Goal: Check status: Check status

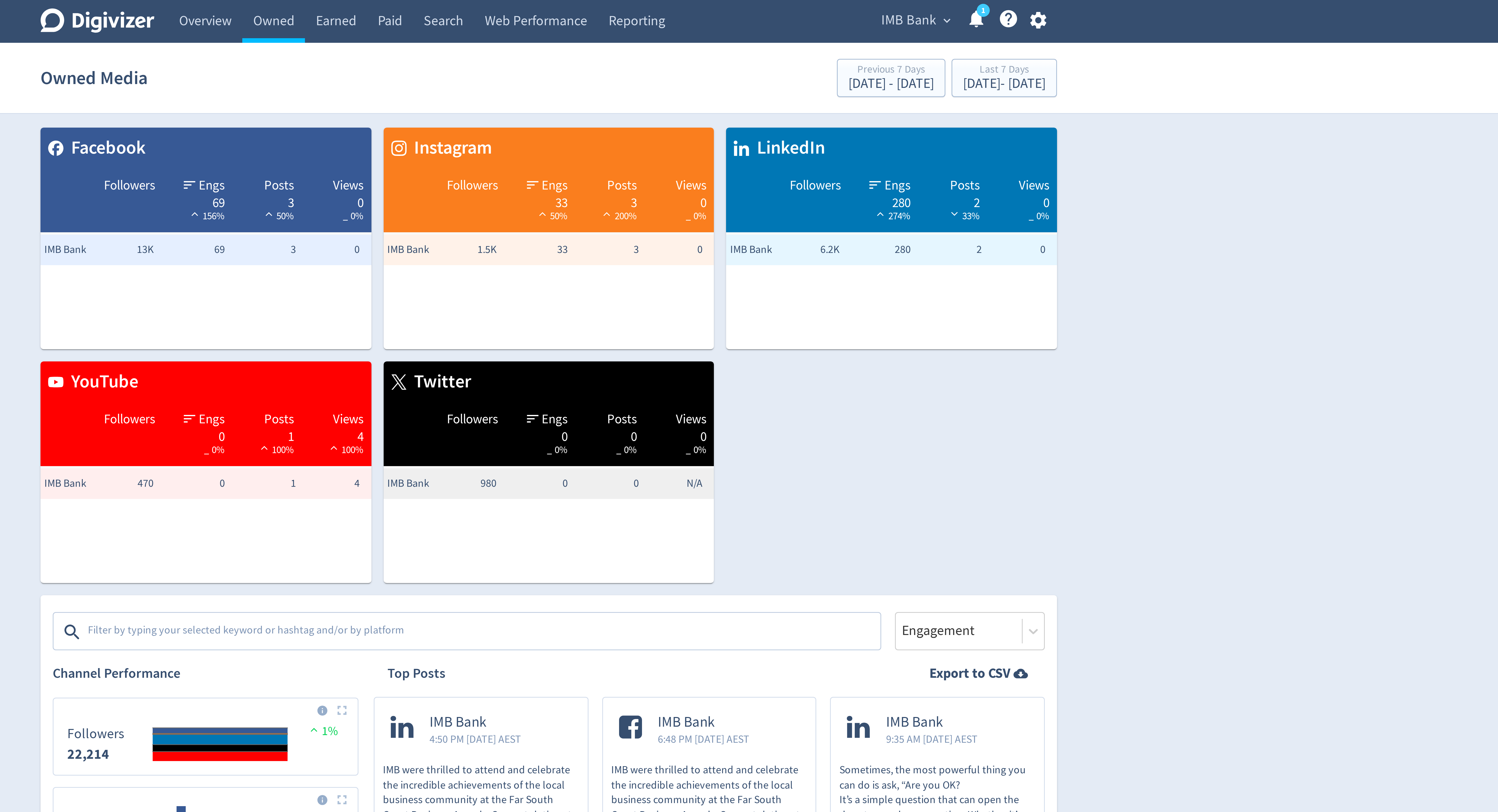
click at [871, 9] on span "IMB Bank" at bounding box center [869, 7] width 19 height 8
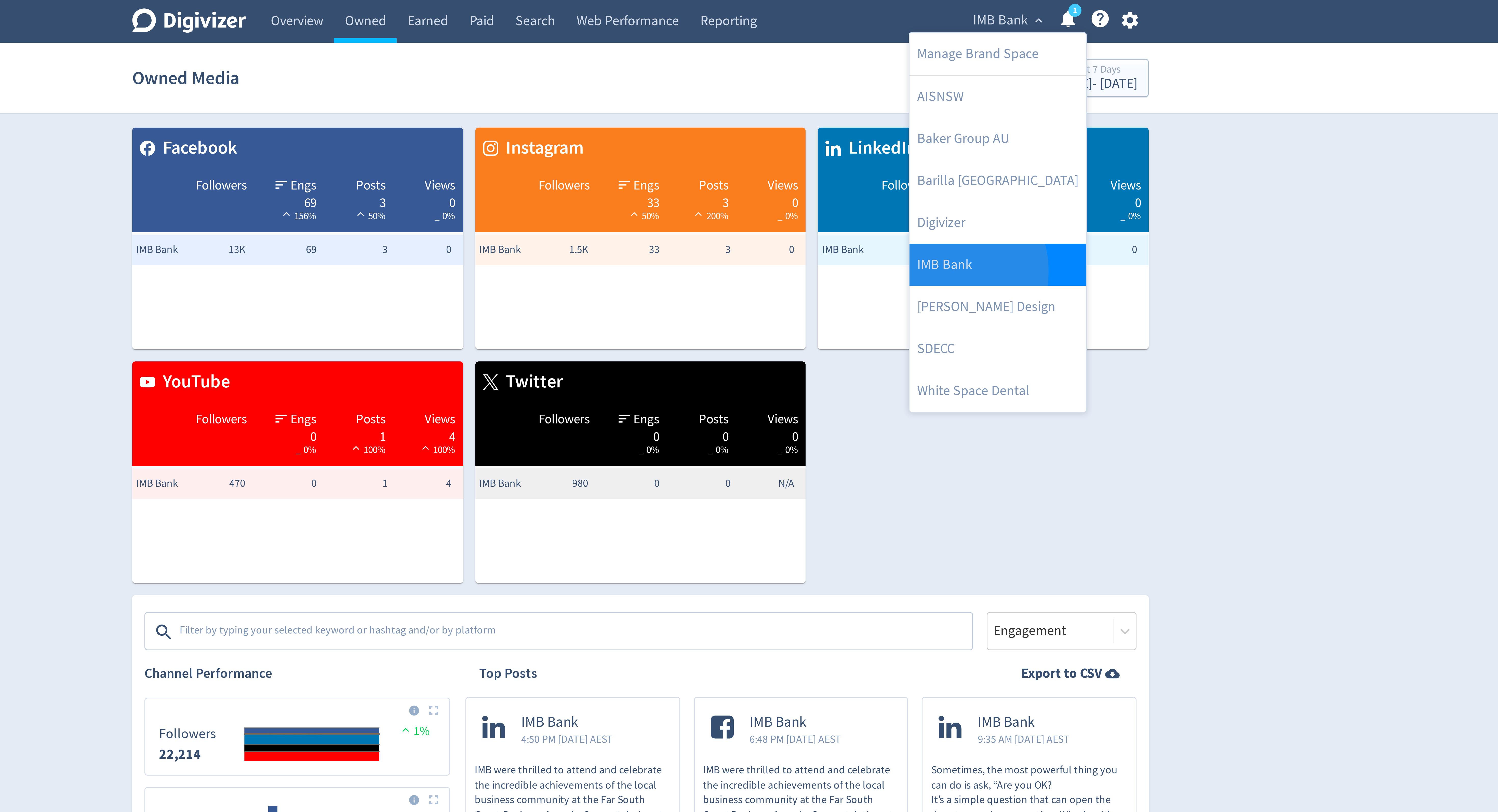
click at [850, 91] on link "IMB Bank" at bounding box center [868, 88] width 59 height 14
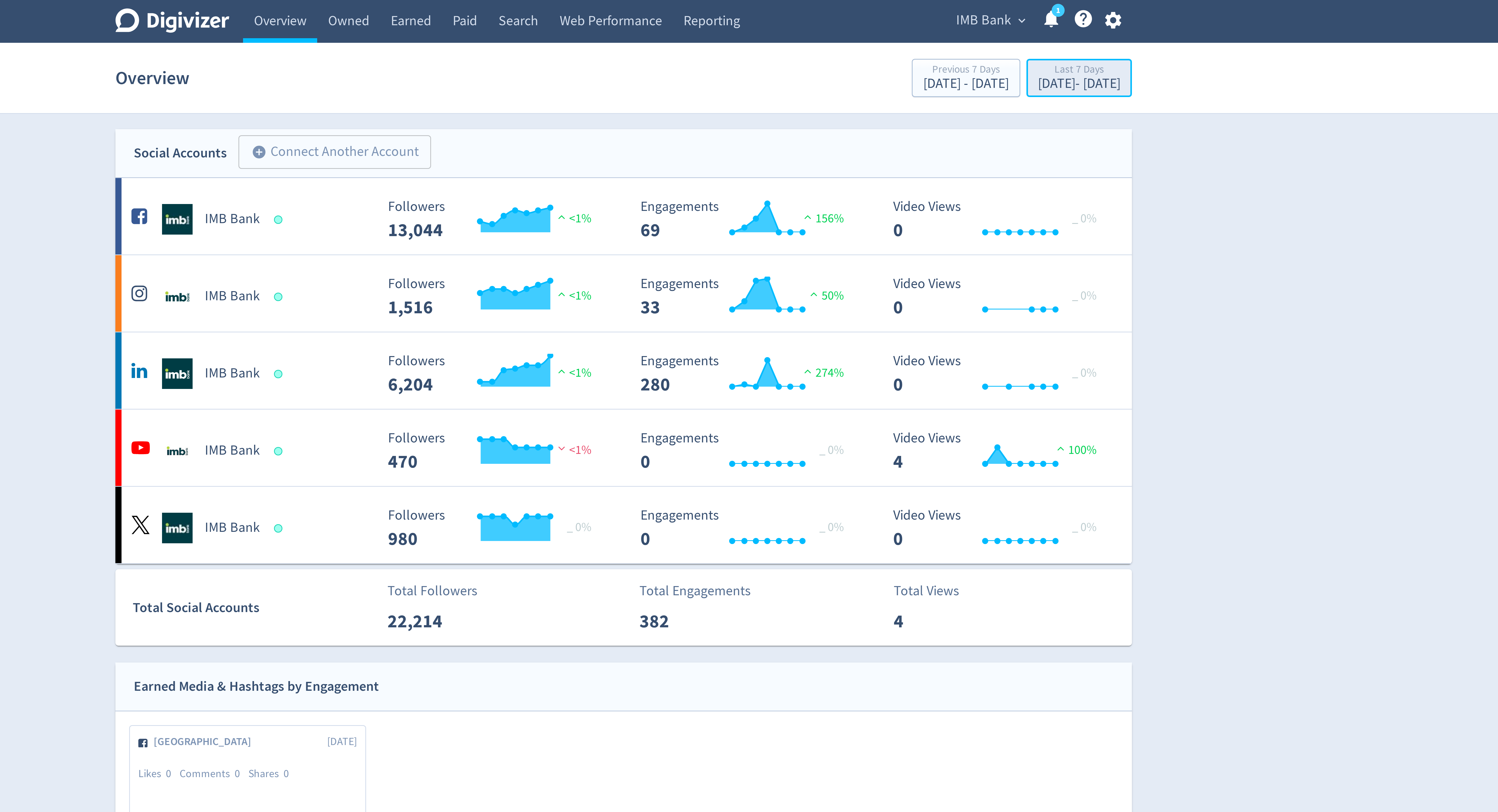
click at [887, 27] on div "[DATE] - [DATE]" at bounding box center [900, 28] width 27 height 5
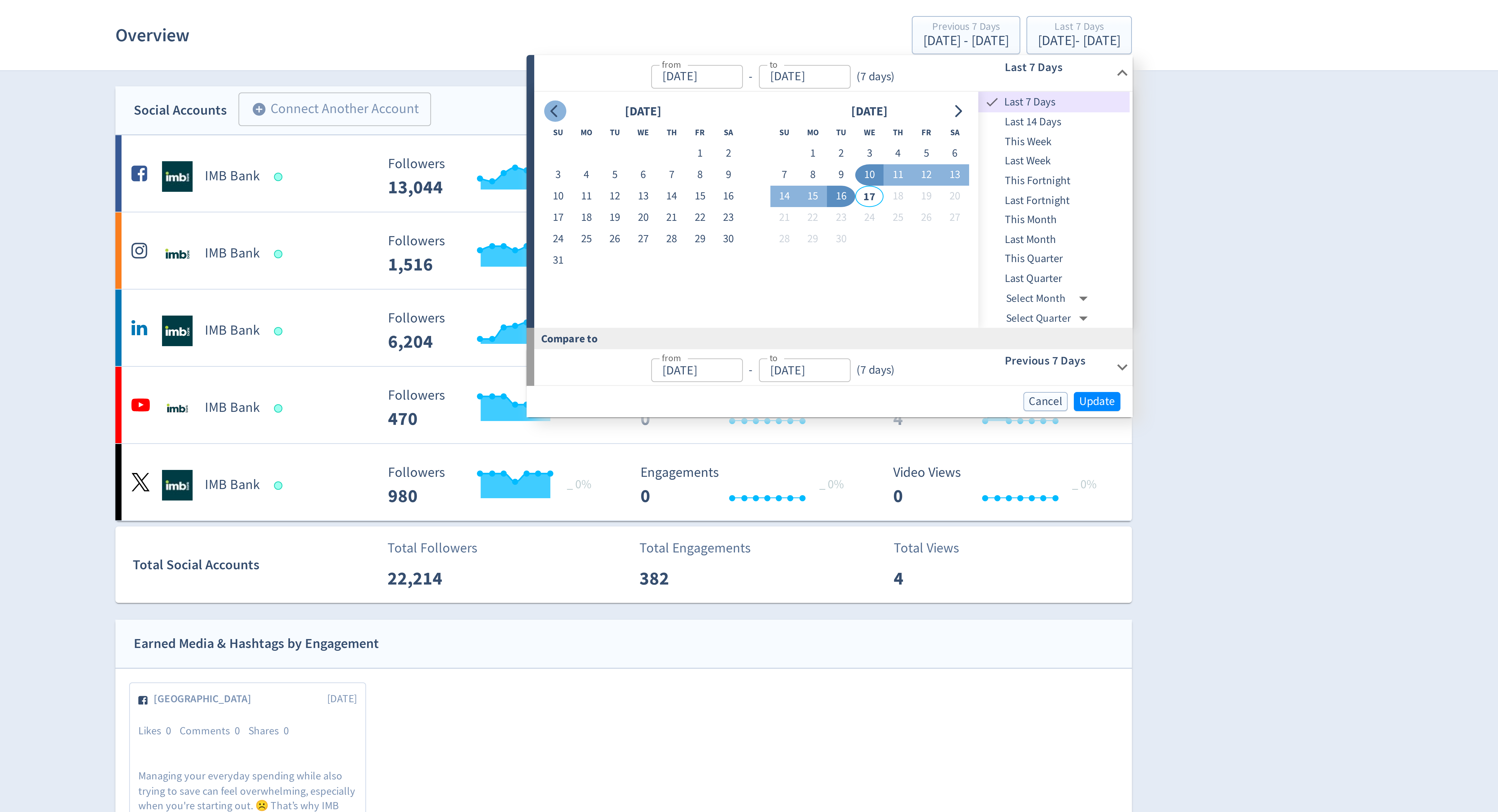
click at [727, 51] on icon "Go to previous month" at bounding box center [726, 51] width 4 height 4
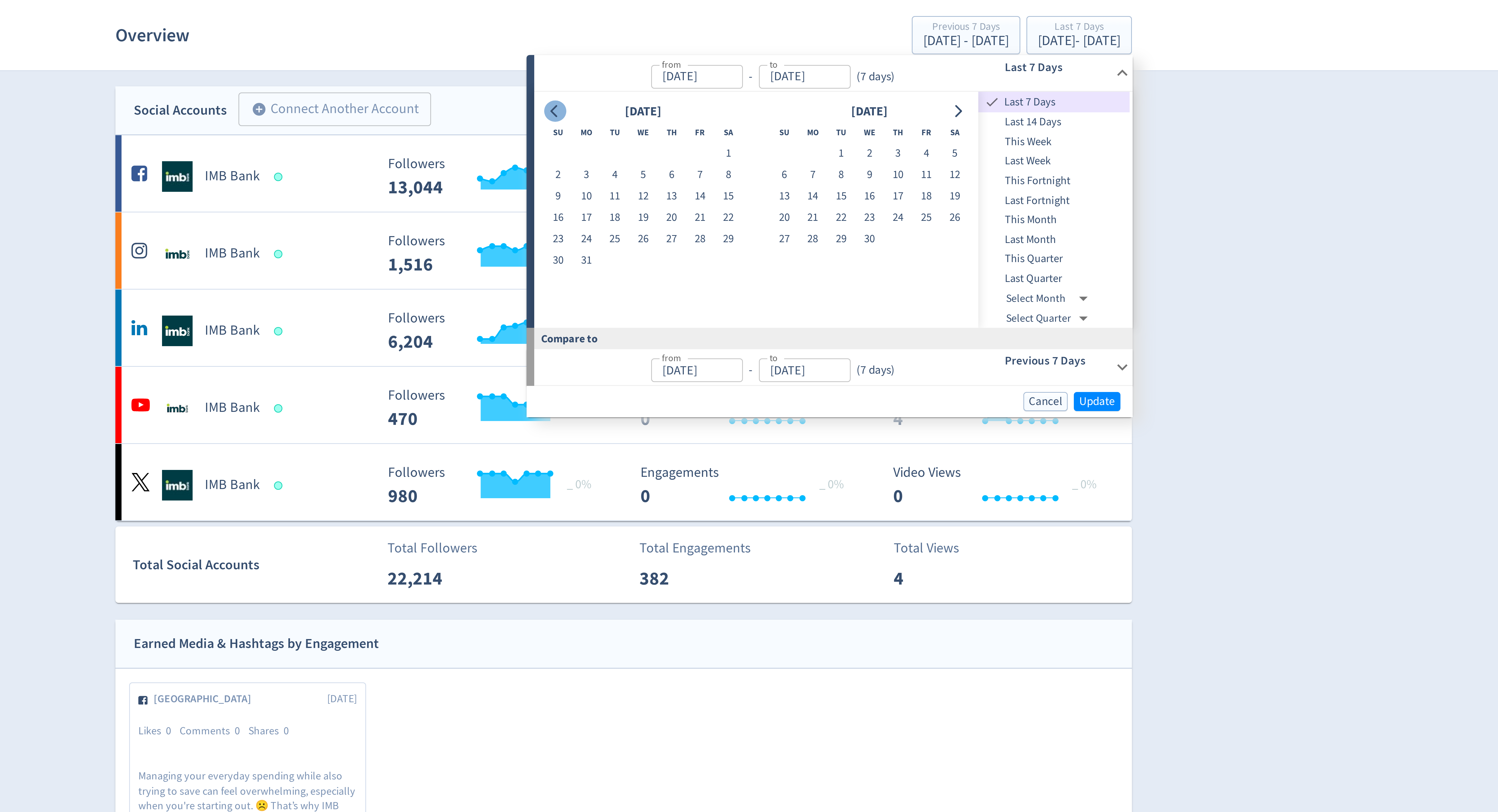
click at [727, 51] on icon "Go to previous month" at bounding box center [726, 51] width 4 height 4
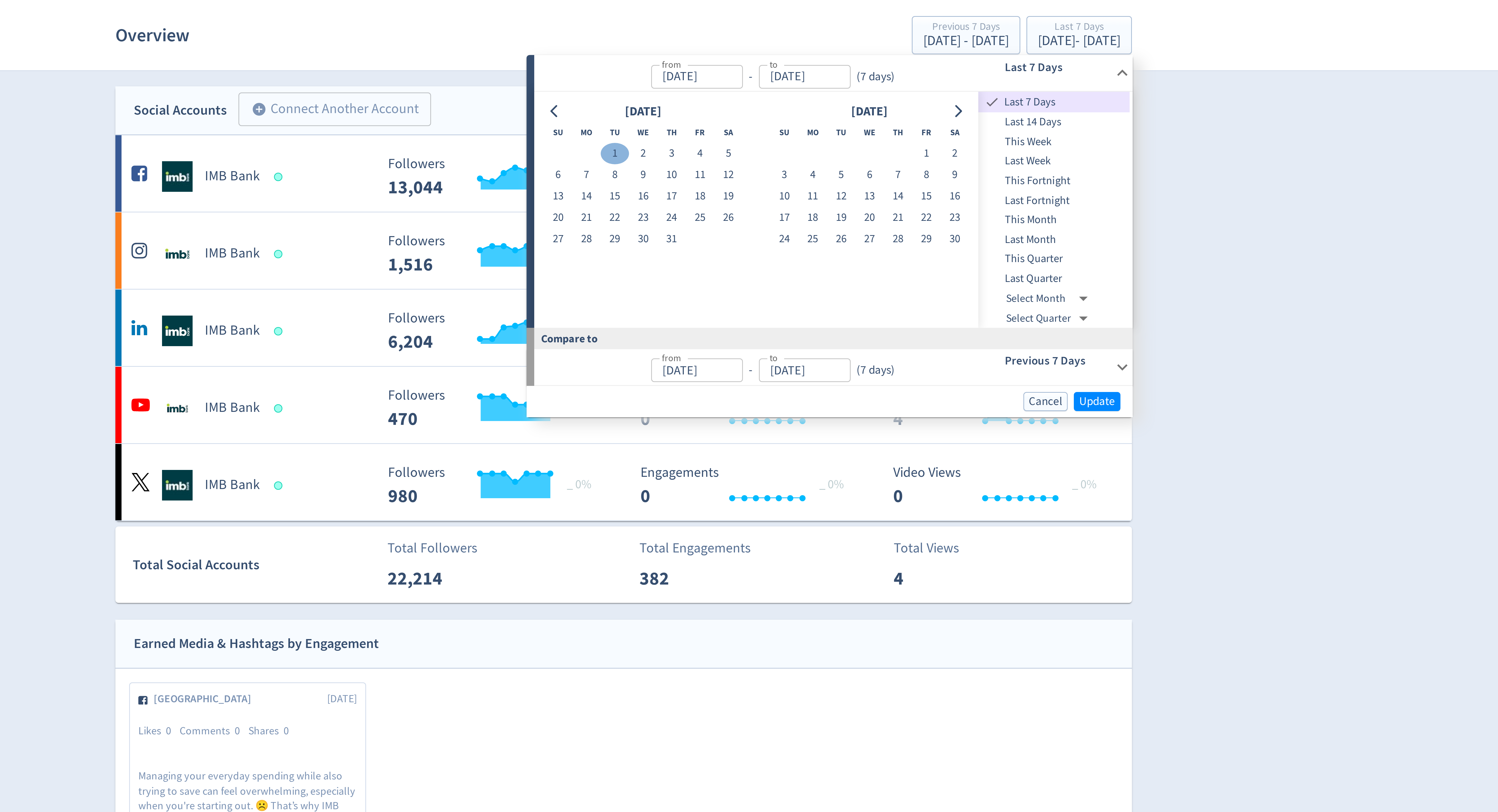
click at [747, 66] on button "1" at bounding box center [746, 65] width 9 height 7
type input "[DATE]"
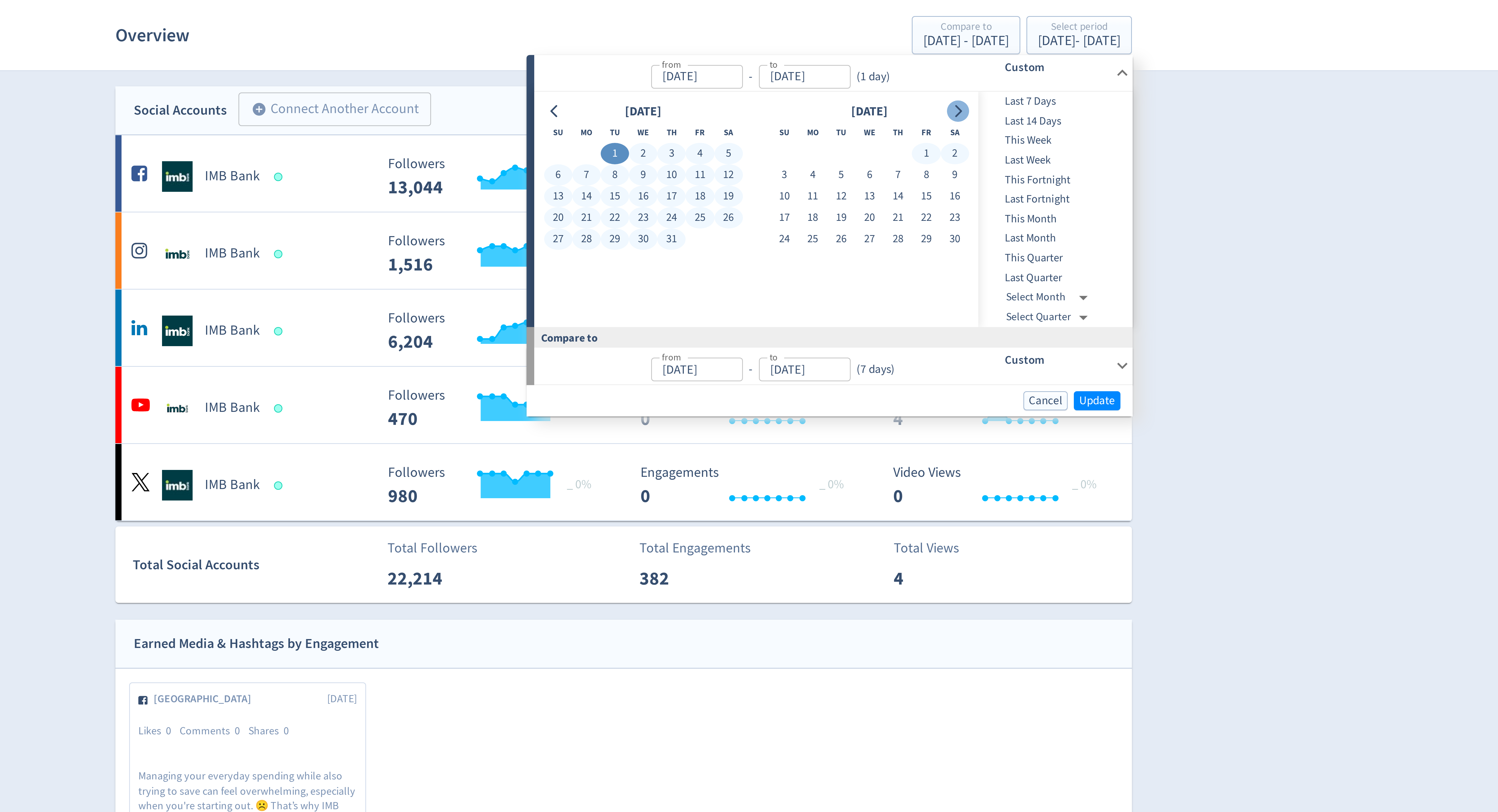
click at [861, 51] on icon "Go to next month" at bounding box center [861, 51] width 2 height 4
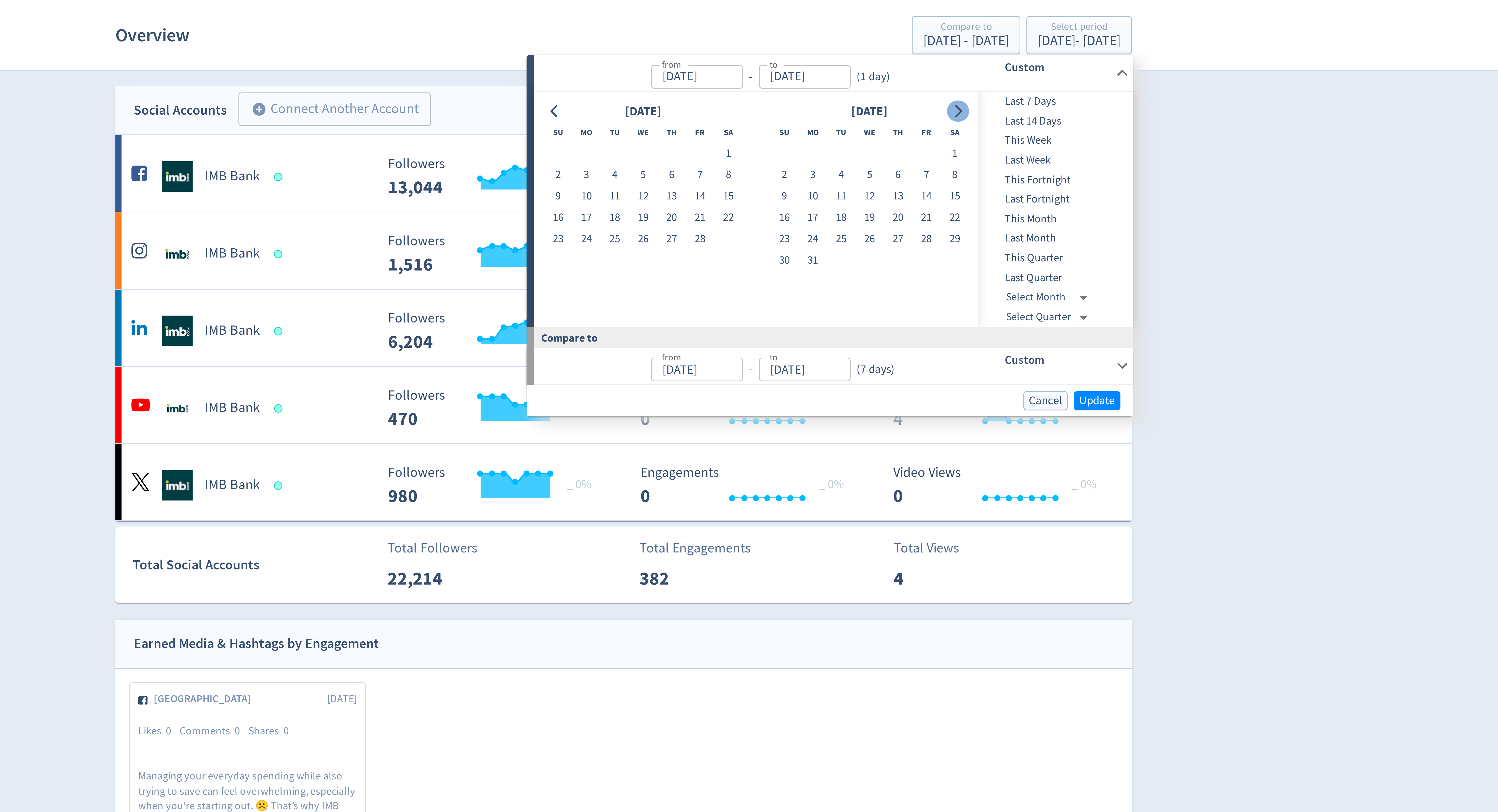
click at [861, 51] on icon "Go to next month" at bounding box center [861, 51] width 2 height 4
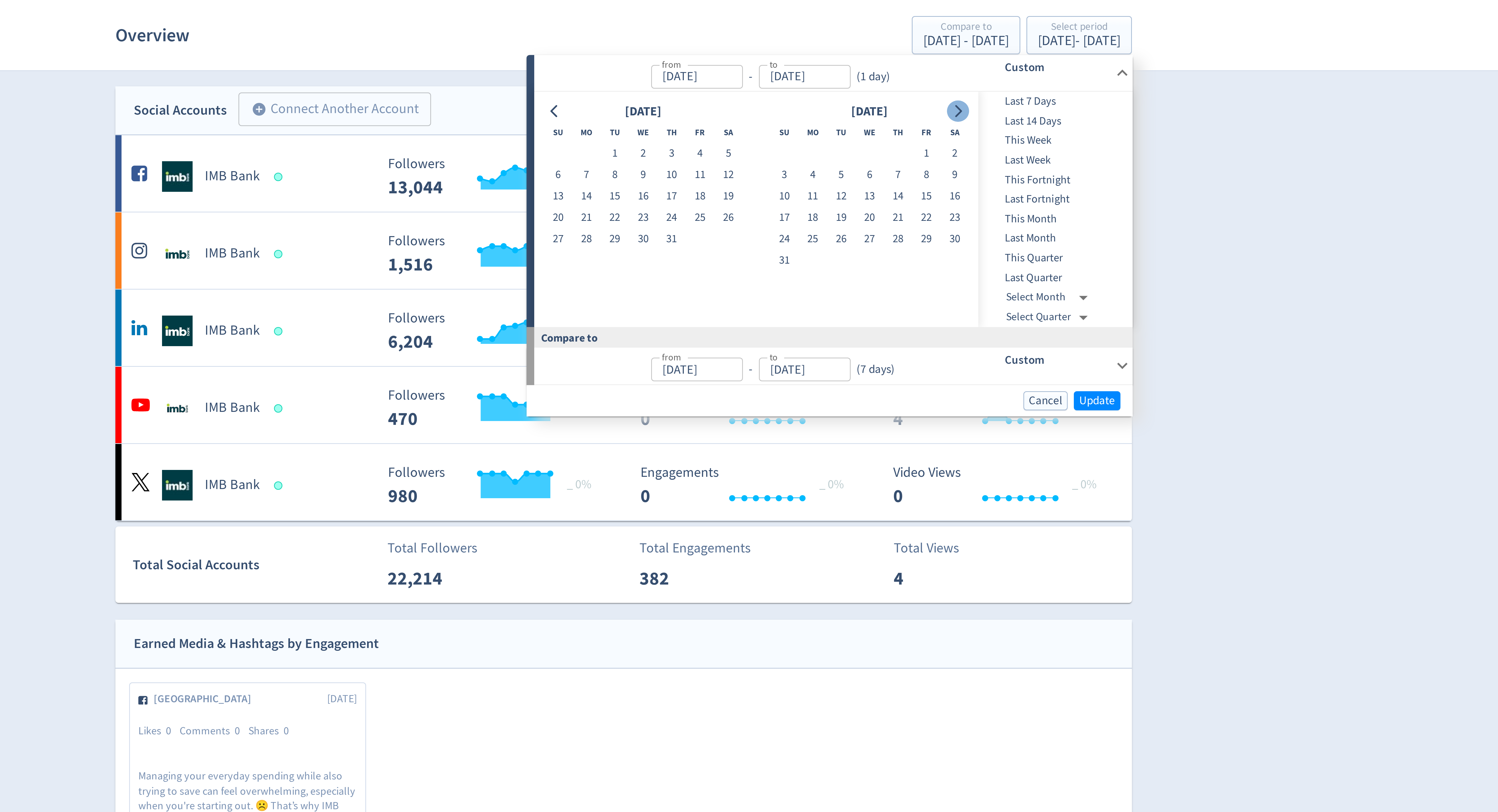
click at [861, 51] on icon "Go to next month" at bounding box center [861, 51] width 2 height 4
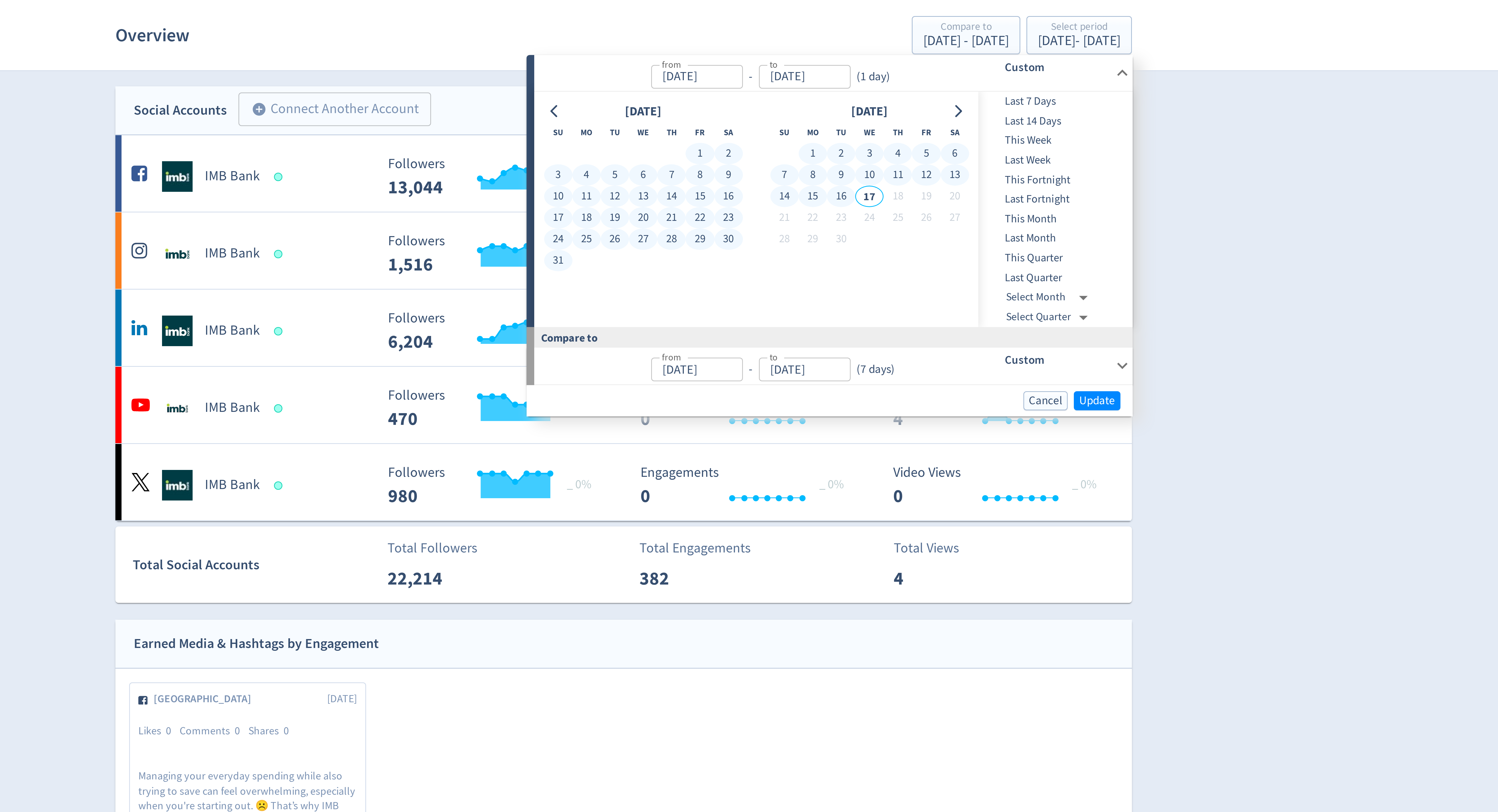
click at [825, 79] on button "16" at bounding box center [822, 80] width 9 height 7
type input "[DATE]"
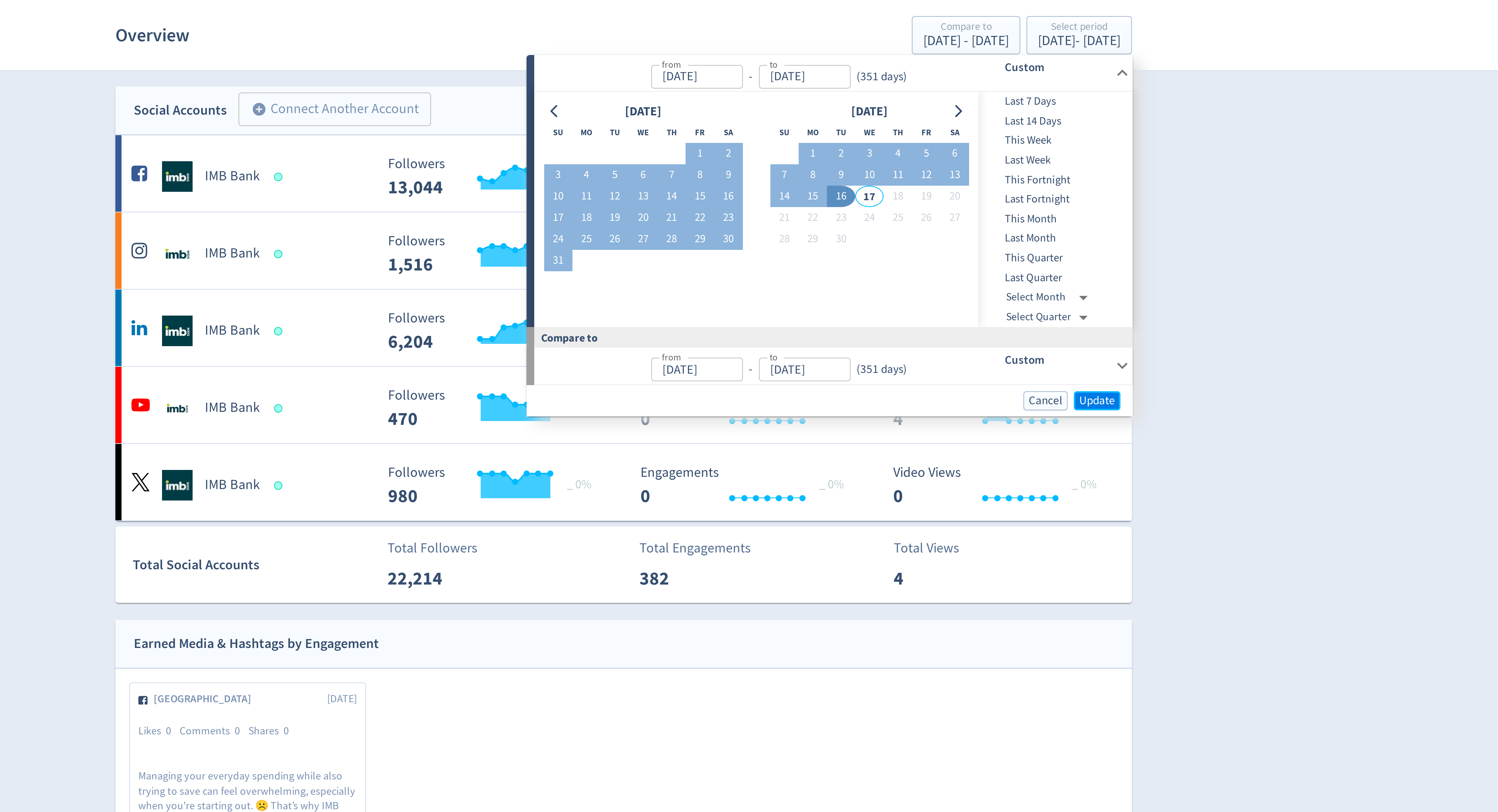
click at [904, 150] on span "Update" at bounding box center [907, 148] width 12 height 4
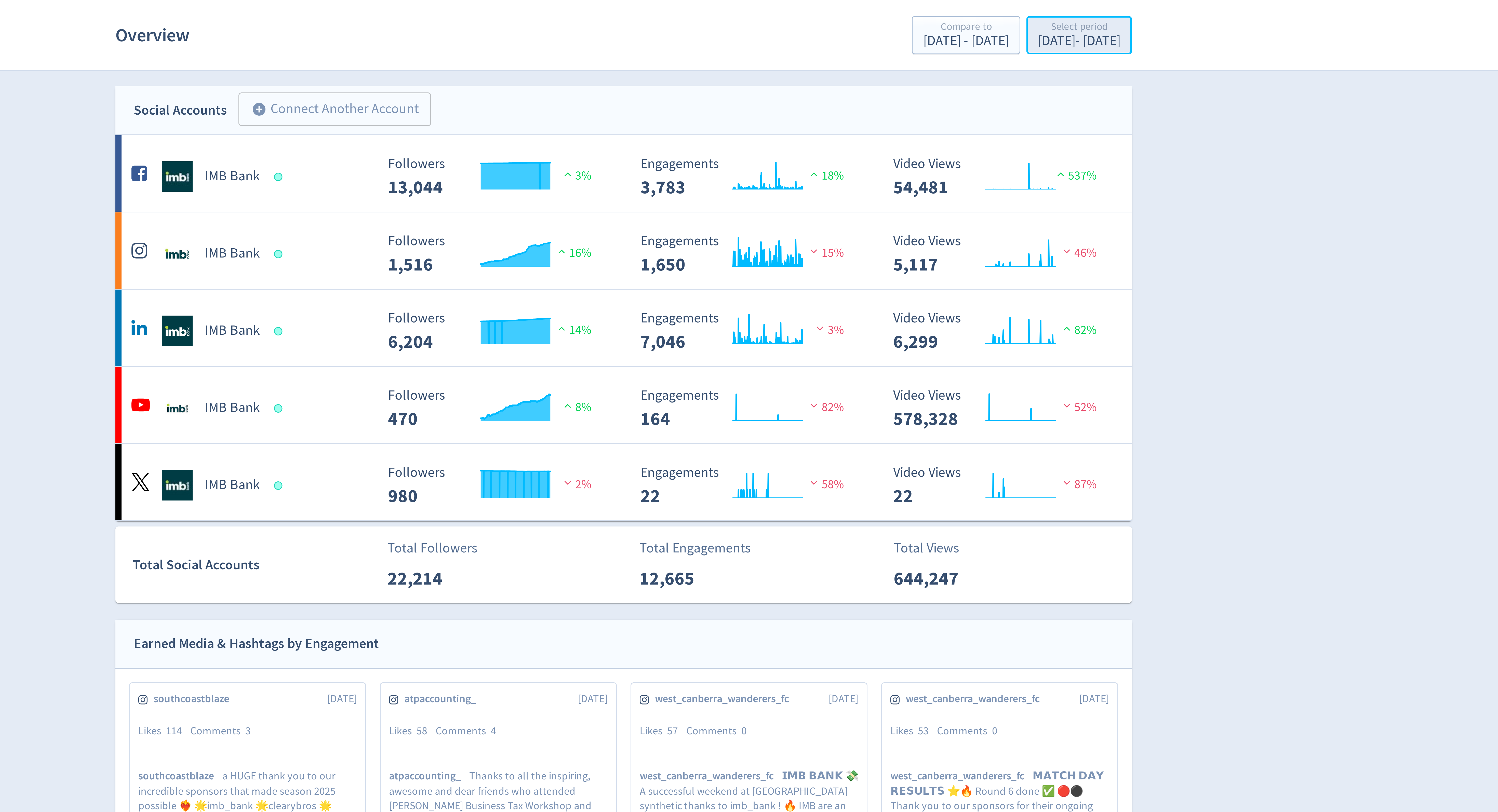
click at [907, 27] on div "[DATE] - [DATE]" at bounding box center [900, 28] width 27 height 5
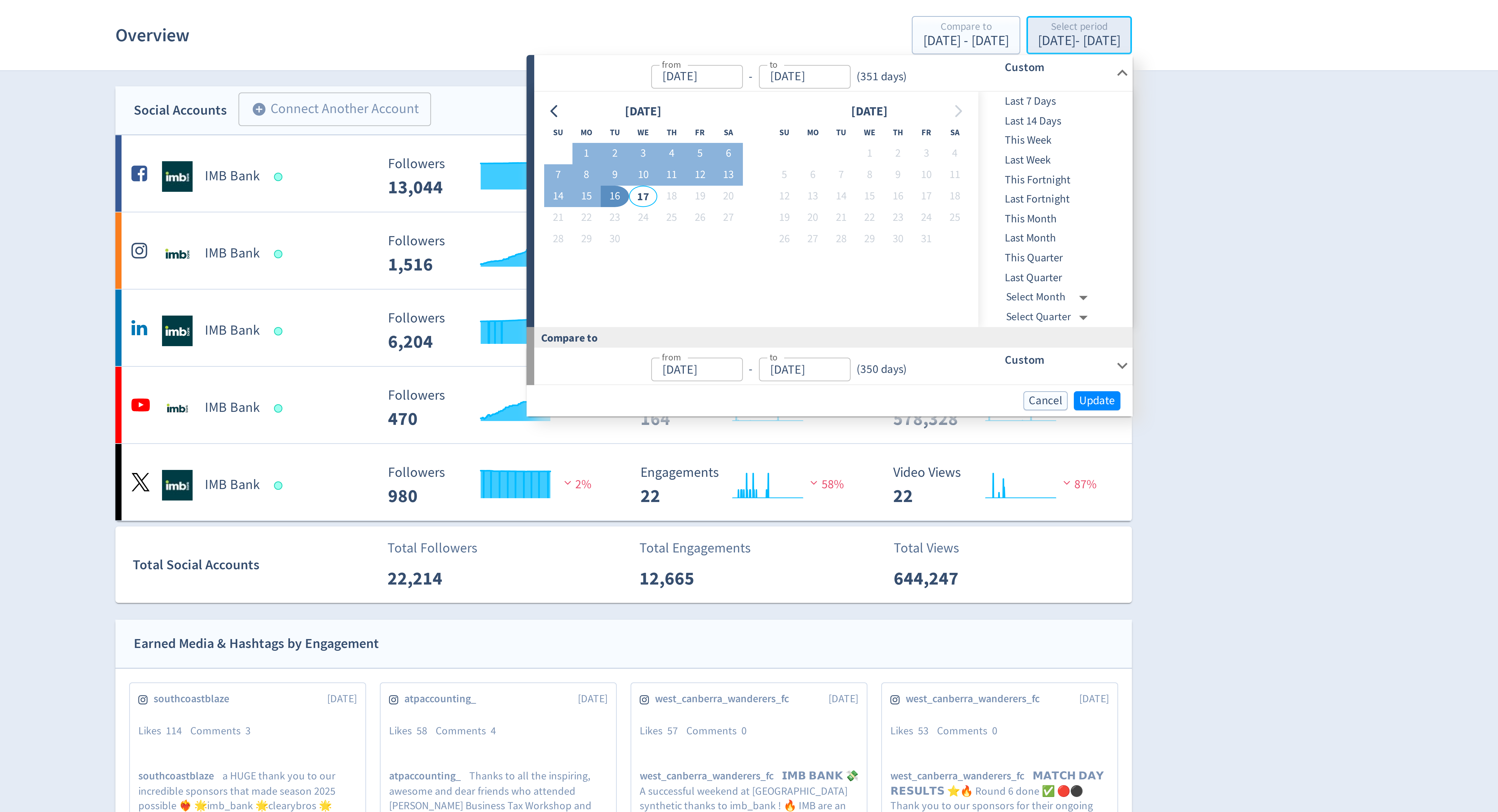
type input "[DATE]"
click at [952, 123] on div "Digivizer Logo [PERSON_NAME] Logo Overview Owned Earned Paid Search Web Perform…" at bounding box center [749, 536] width 1498 height 1073
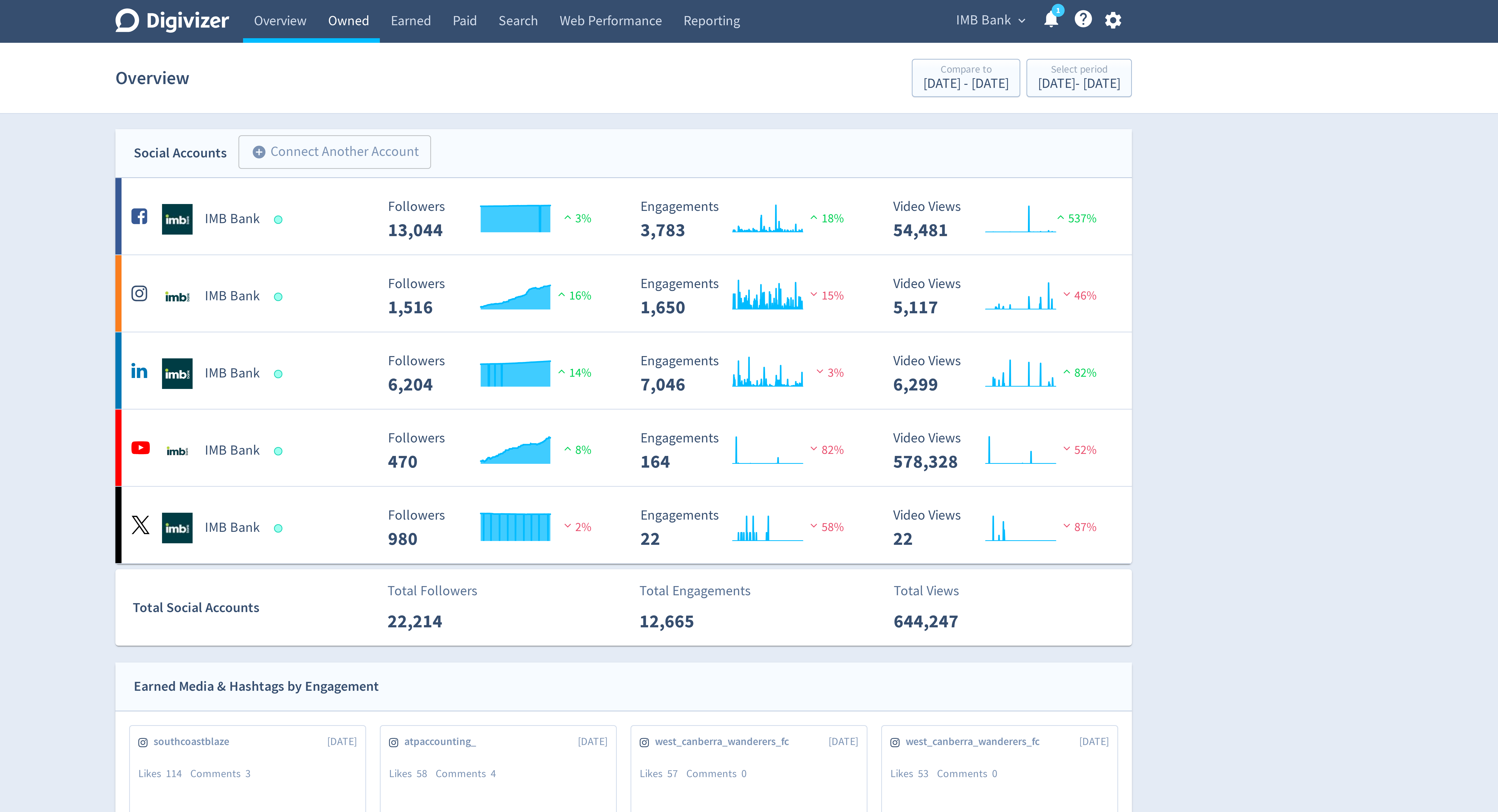
click at [661, 9] on link "Owned" at bounding box center [657, 7] width 21 height 15
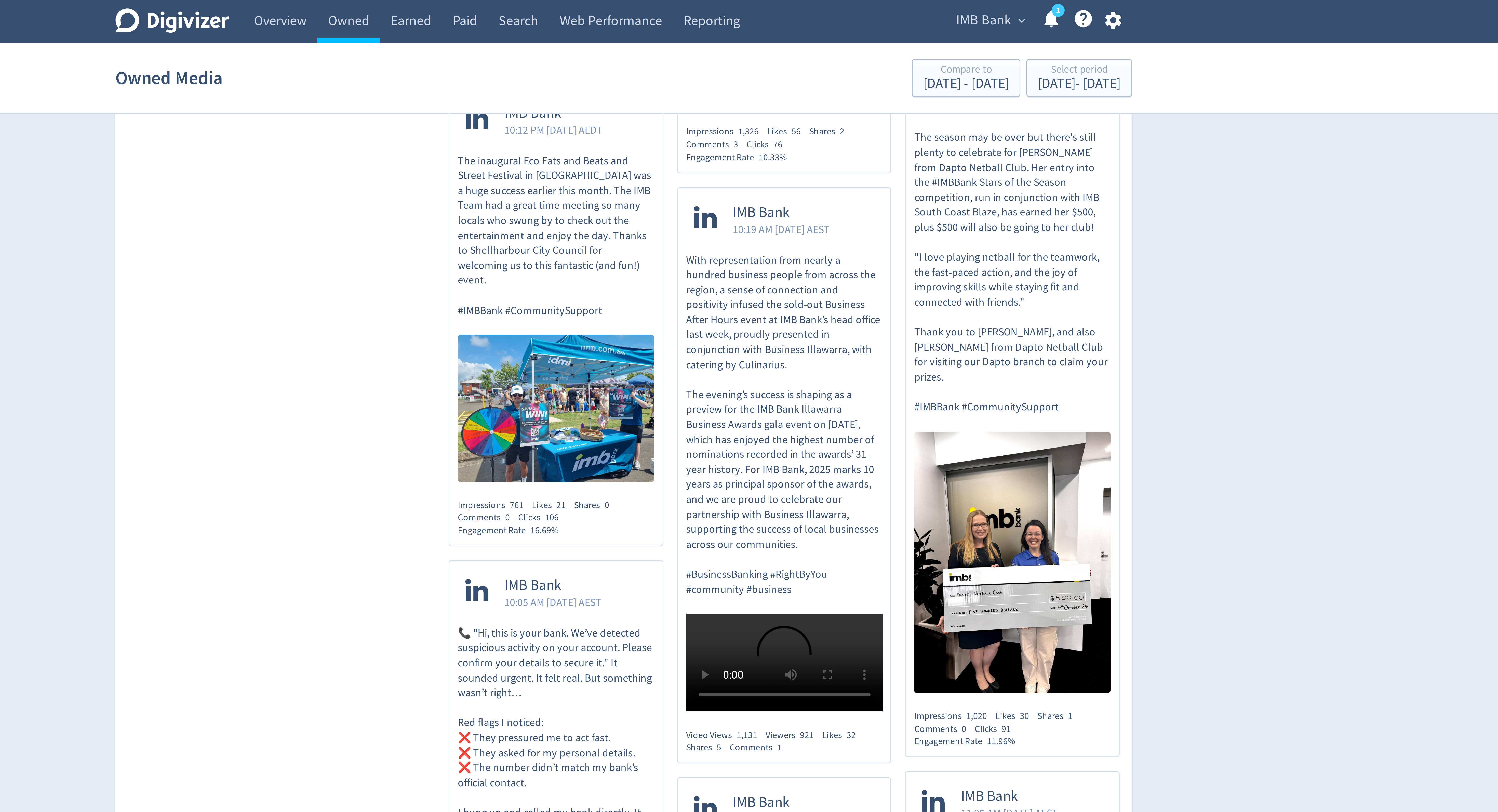
scroll to position [1474, 0]
